Goal: Entertainment & Leisure: Consume media (video, audio)

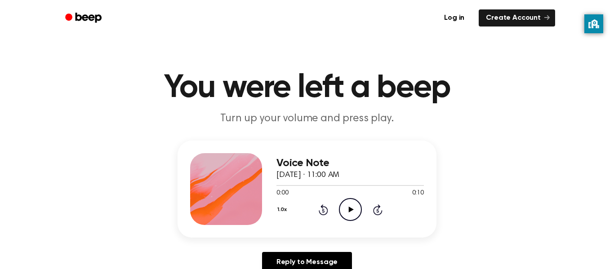
click at [344, 209] on icon "Play Audio" at bounding box center [350, 209] width 23 height 23
click at [356, 214] on icon "Play Audio" at bounding box center [350, 209] width 23 height 23
click at [352, 212] on icon "Play Audio" at bounding box center [350, 209] width 23 height 23
click at [357, 207] on icon "Play Audio" at bounding box center [350, 209] width 23 height 23
click at [351, 212] on icon "Play Audio" at bounding box center [350, 209] width 23 height 23
